Goal: Task Accomplishment & Management: Use online tool/utility

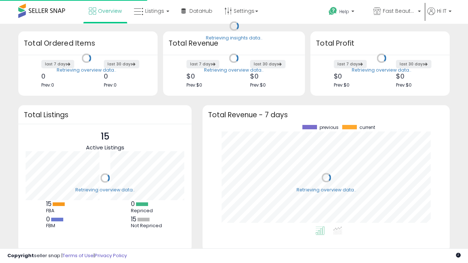
scroll to position [102, 233]
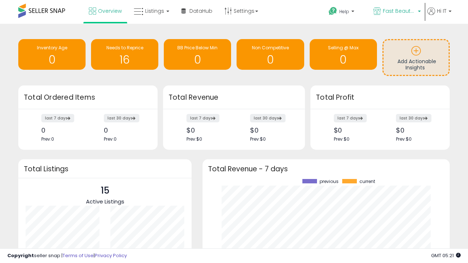
click at [397, 12] on span "Fast Beauty ([GEOGRAPHIC_DATA])" at bounding box center [399, 10] width 33 height 7
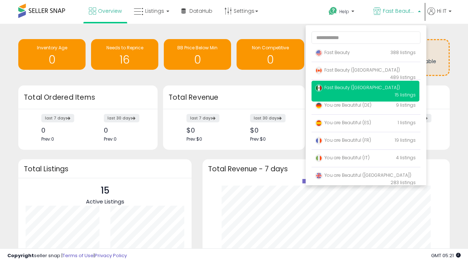
click at [365, 177] on span "You are Beautiful ([GEOGRAPHIC_DATA])" at bounding box center [363, 175] width 96 height 6
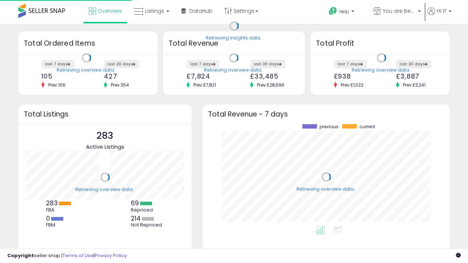
scroll to position [102, 233]
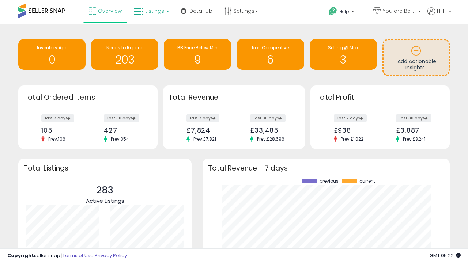
click at [151, 11] on span "Listings" at bounding box center [154, 10] width 19 height 7
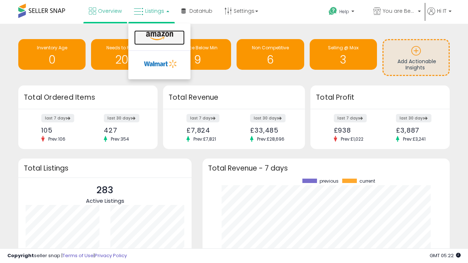
click at [159, 36] on icon at bounding box center [160, 36] width 32 height 10
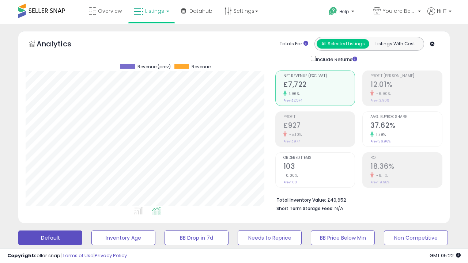
scroll to position [199, 0]
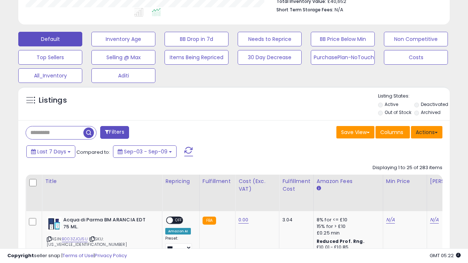
click at [427, 132] on button "Actions" at bounding box center [426, 132] width 31 height 12
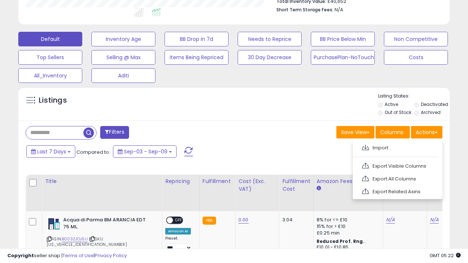
click at [365, 147] on span at bounding box center [365, 147] width 7 height 5
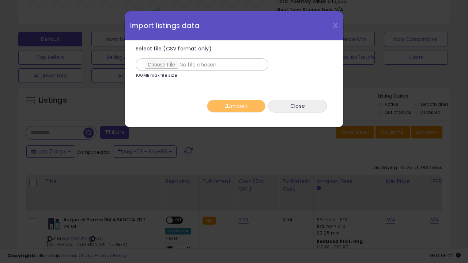
type input "**********"
click at [236, 106] on button "Import" at bounding box center [236, 106] width 59 height 13
